Goal: Find specific page/section: Find specific page/section

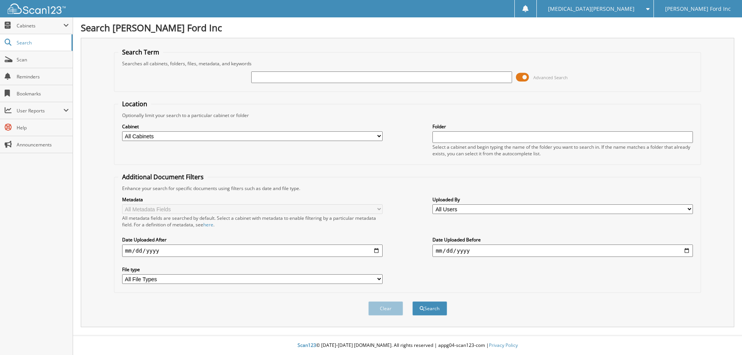
click at [269, 73] on input "text" at bounding box center [381, 77] width 260 height 12
type input "041425"
click at [412, 301] on button "Search" at bounding box center [429, 308] width 35 height 14
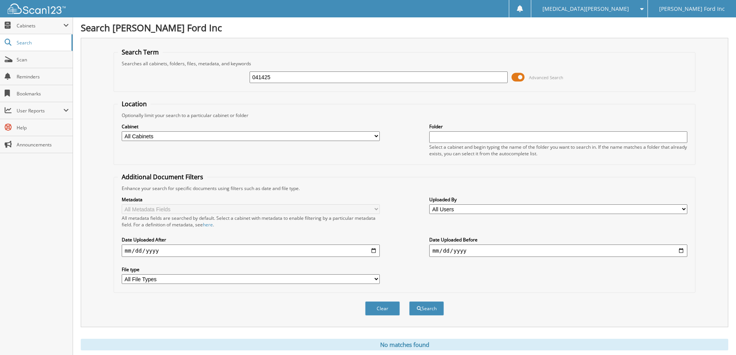
drag, startPoint x: 280, startPoint y: 80, endPoint x: 92, endPoint y: 97, distance: 188.4
click at [92, 97] on div "Search Term Searches all cabinets, folders, files, metadata, and keywords 04142…" at bounding box center [404, 182] width 647 height 289
